Goal: Information Seeking & Learning: Learn about a topic

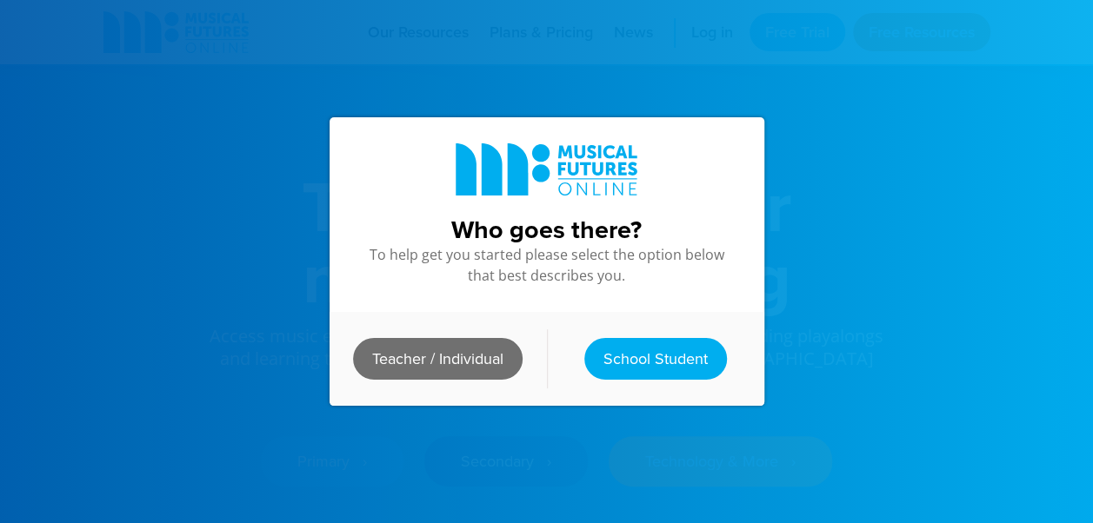
click at [456, 353] on link "Teacher / Individual" at bounding box center [438, 359] width 170 height 42
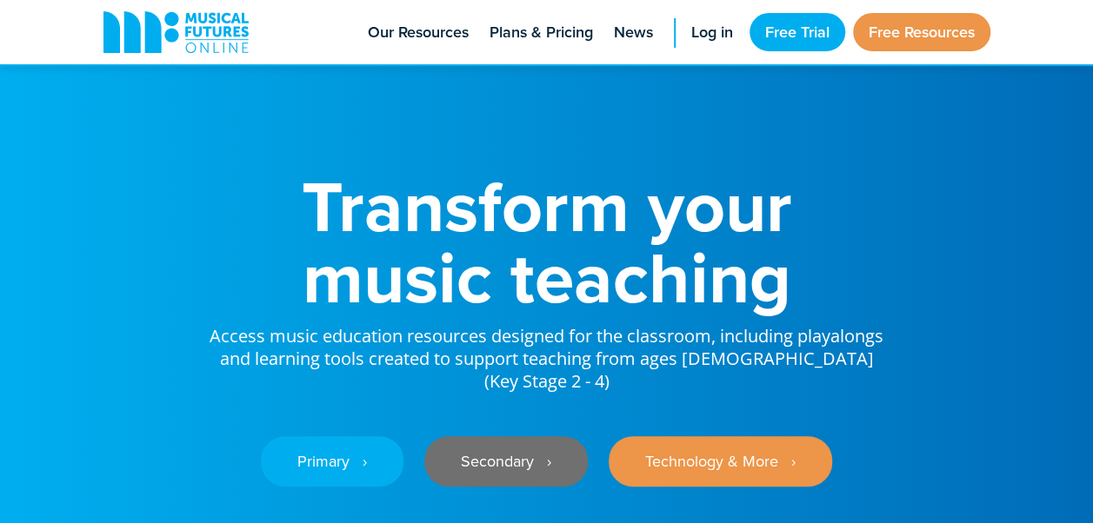
click at [494, 453] on link "Secondary ‎‏‏‎ ‎ ›" at bounding box center [505, 461] width 163 height 50
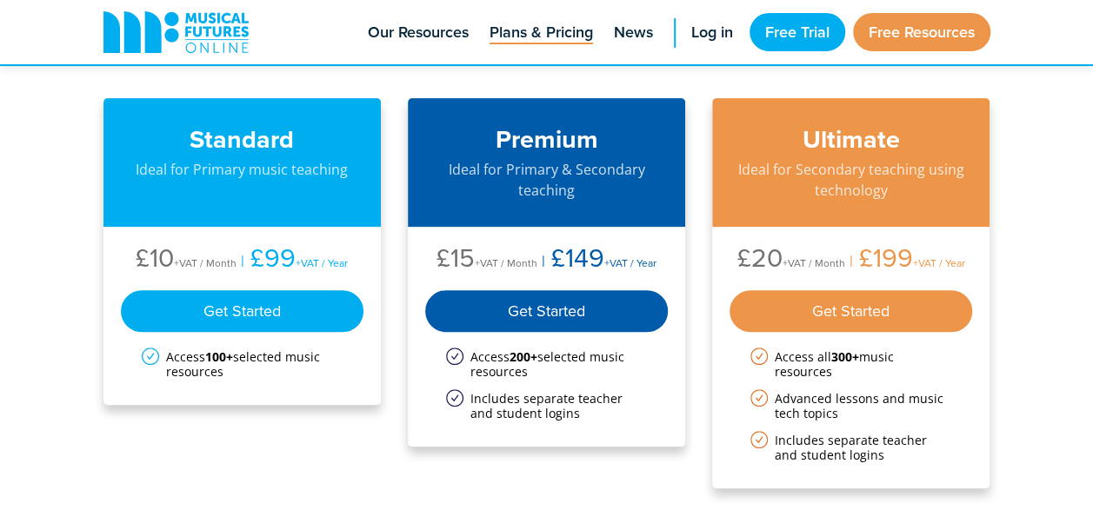
scroll to position [180, 0]
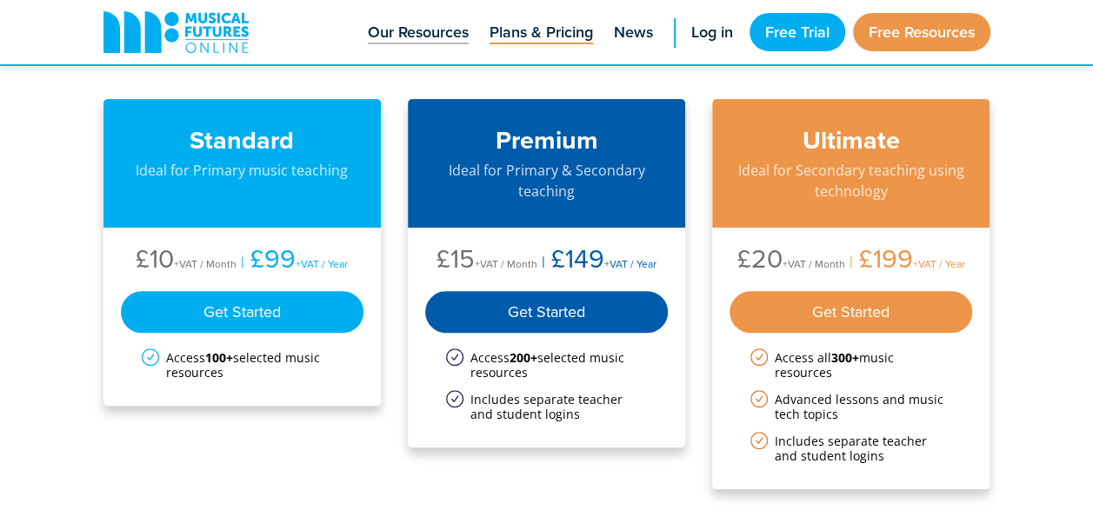
click at [414, 33] on span "Our Resources" at bounding box center [418, 32] width 101 height 23
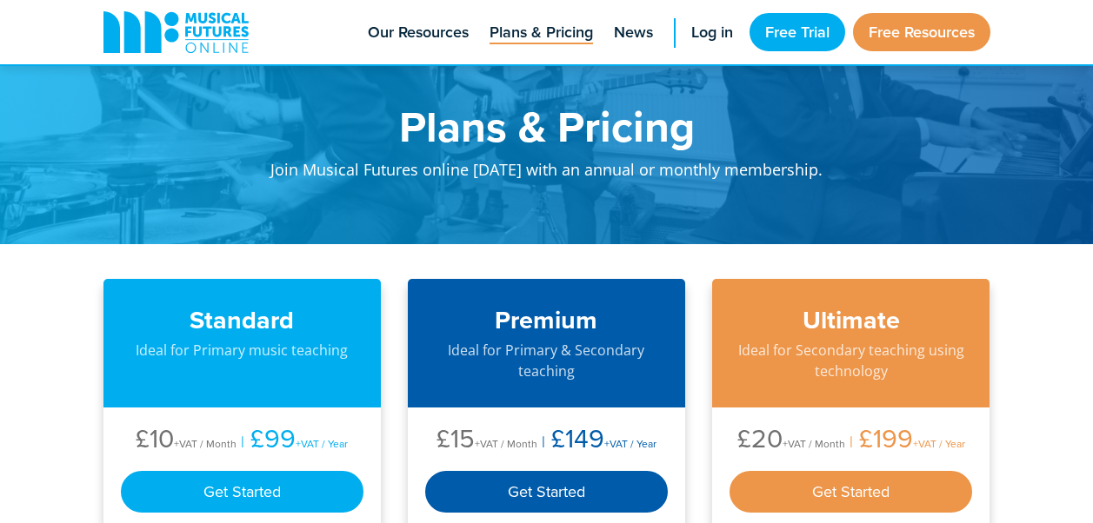
scroll to position [169, 0]
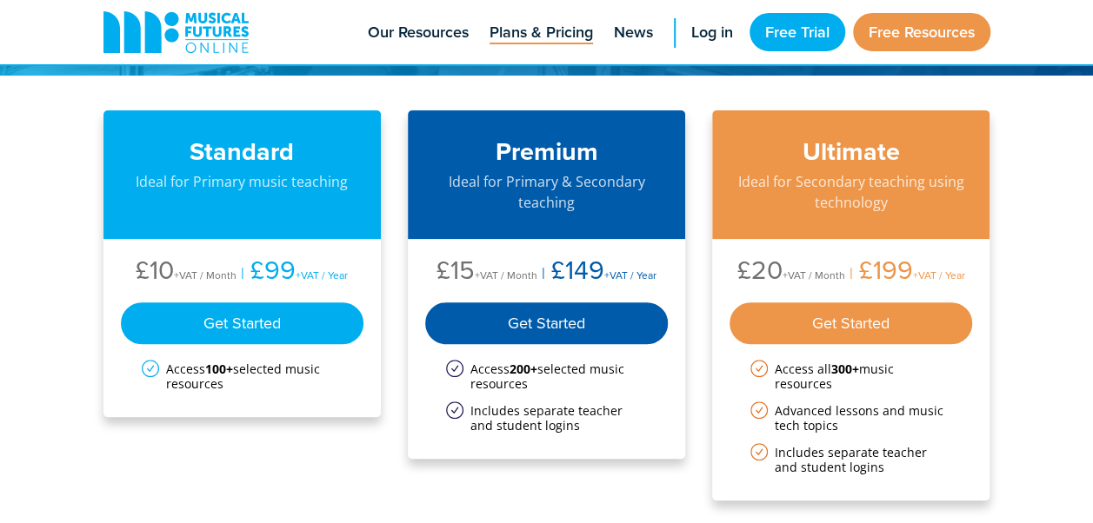
click at [458, 194] on p "Ideal for Primary & Secondary teaching" at bounding box center [546, 192] width 243 height 42
click at [536, 301] on div "Get Started" at bounding box center [546, 317] width 243 height 56
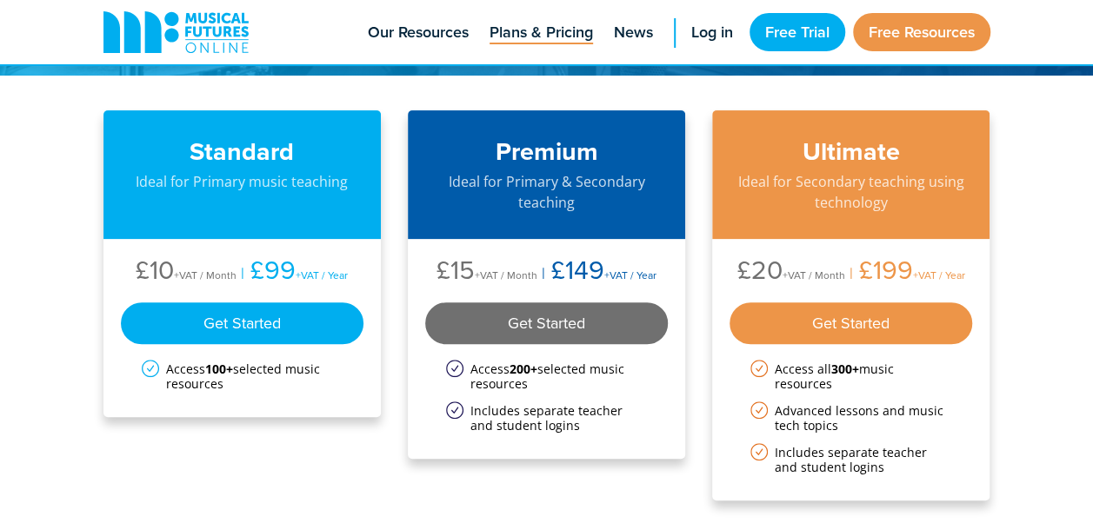
click at [529, 315] on div "Get Started" at bounding box center [546, 324] width 243 height 42
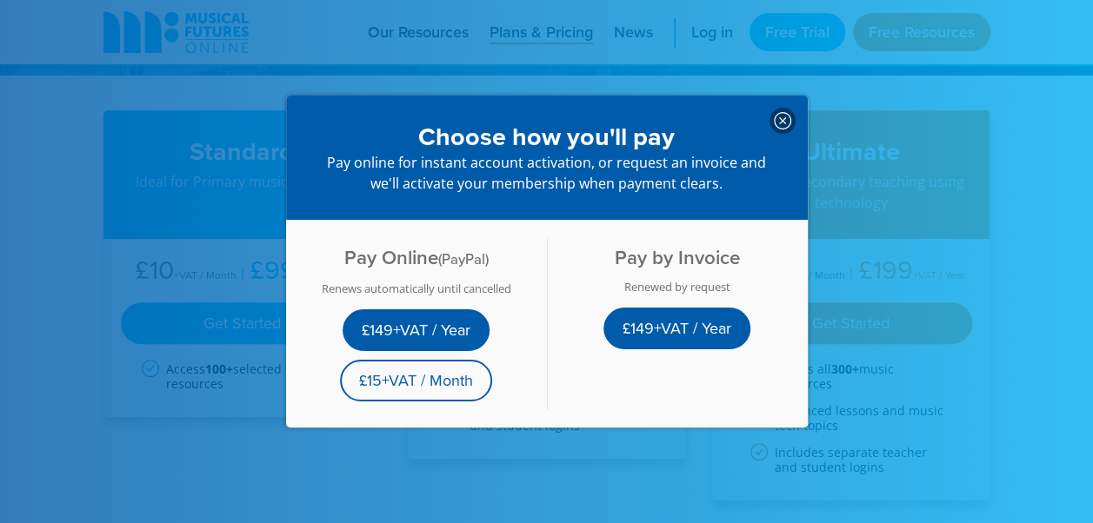
click at [774, 119] on icon at bounding box center [782, 120] width 17 height 17
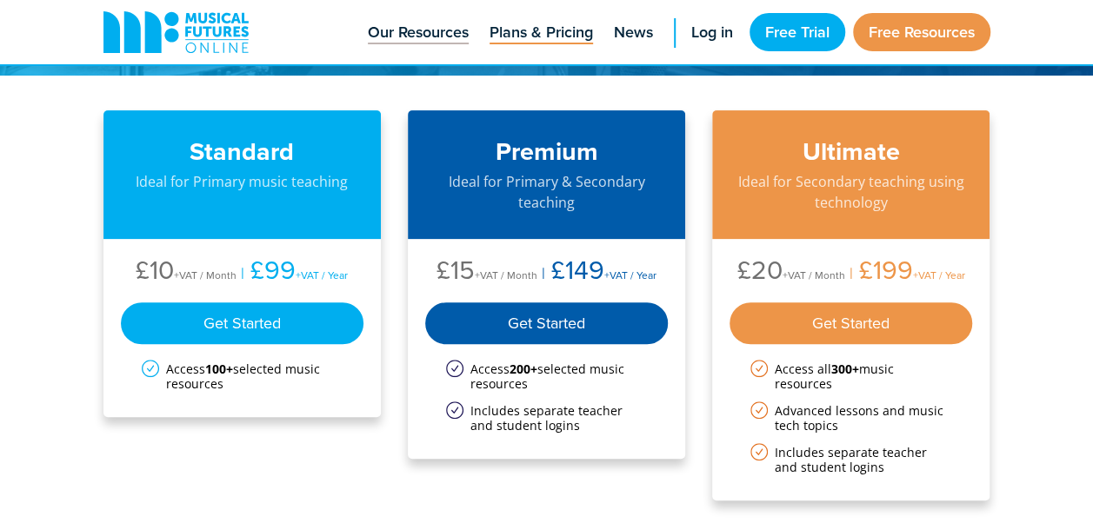
click at [445, 28] on span "Our Resources" at bounding box center [418, 32] width 101 height 23
